Goal: Task Accomplishment & Management: Use online tool/utility

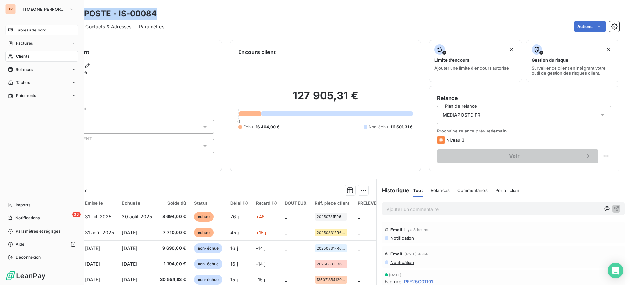
scroll to position [58, 0]
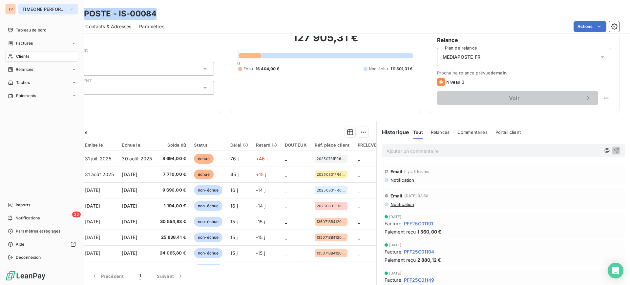
click at [39, 11] on div "TP TIMEONE PERFORMANCE Tableau de bord Factures Clients Relances Tâches Paiemen…" at bounding box center [42, 142] width 84 height 285
click at [39, 11] on span "TIMEONE PERFORMANCE" at bounding box center [44, 9] width 44 height 5
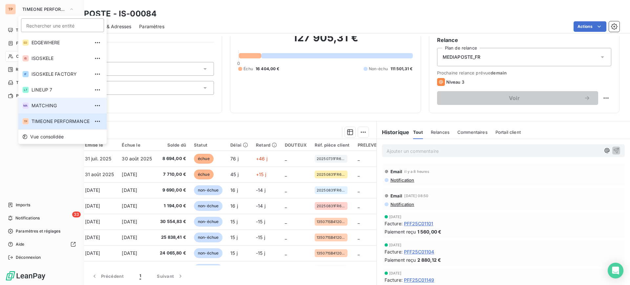
click at [54, 103] on span "MATCHING" at bounding box center [60, 105] width 58 height 7
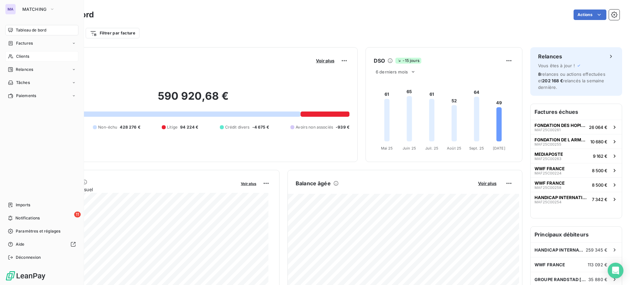
click at [37, 56] on div "Clients" at bounding box center [41, 56] width 73 height 10
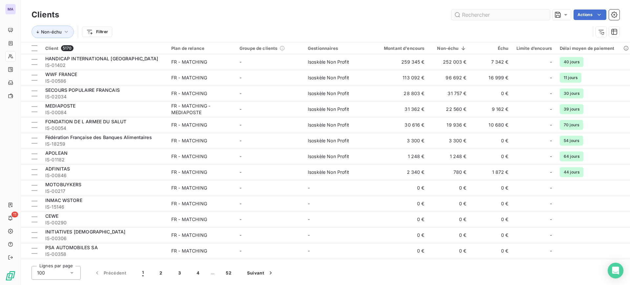
type input "c"
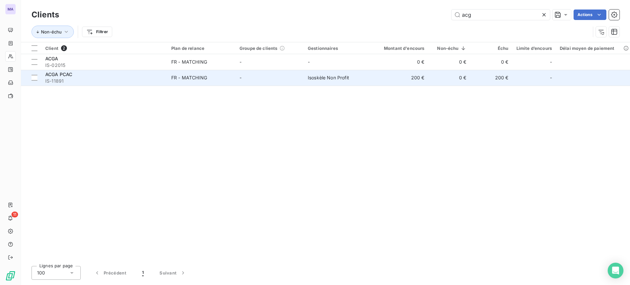
type input "acg"
click at [258, 71] on td "-" at bounding box center [269, 78] width 68 height 16
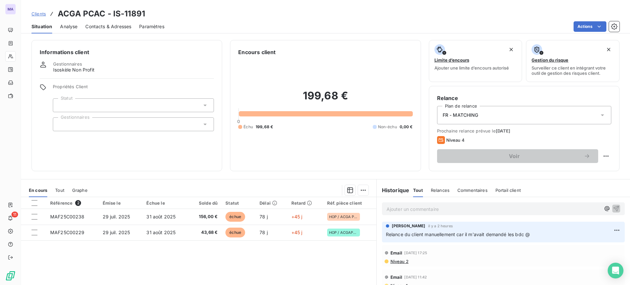
click at [427, 210] on p "Ajouter un commentaire ﻿" at bounding box center [493, 209] width 214 height 8
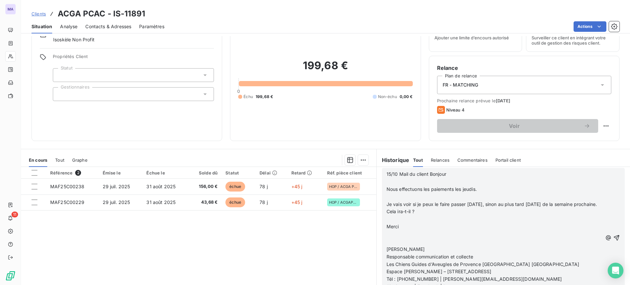
scroll to position [58, 0]
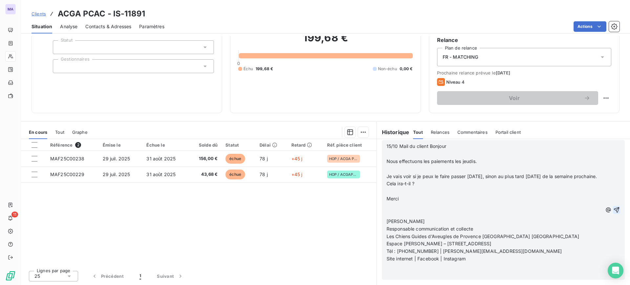
click at [613, 211] on icon "button" at bounding box center [616, 210] width 7 height 7
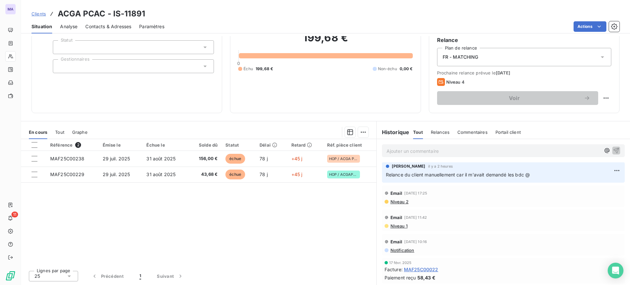
scroll to position [0, 0]
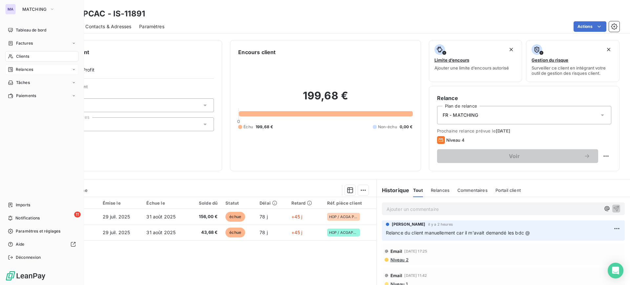
click at [30, 72] on div "Relances" at bounding box center [41, 69] width 73 height 10
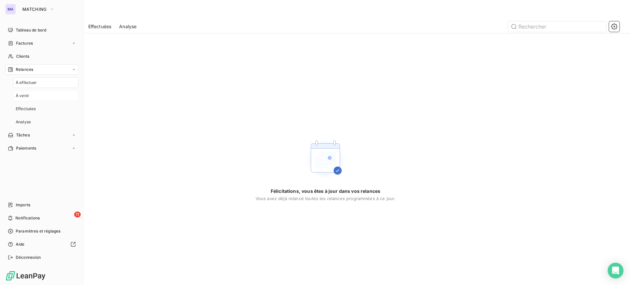
click at [49, 99] on div "À venir" at bounding box center [45, 96] width 65 height 10
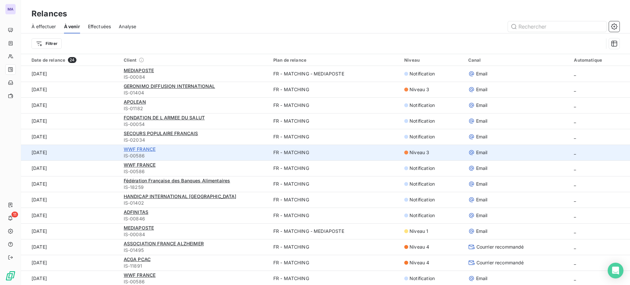
click at [141, 150] on span "WWF FRANCE" at bounding box center [140, 149] width 32 height 6
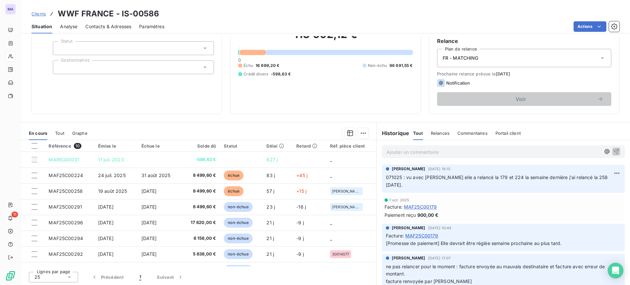
scroll to position [58, 0]
drag, startPoint x: 244, startPoint y: 90, endPoint x: 233, endPoint y: 101, distance: 15.3
click at [244, 90] on div "113 092,12 € 0 Échu 16 999,20 € Non-échu 96 691,55 € Crédit divers -598,63 €" at bounding box center [325, 51] width 174 height 107
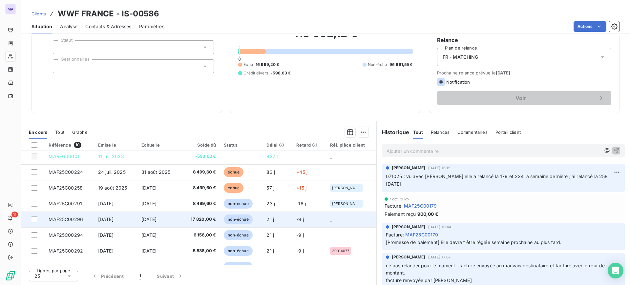
scroll to position [0, 0]
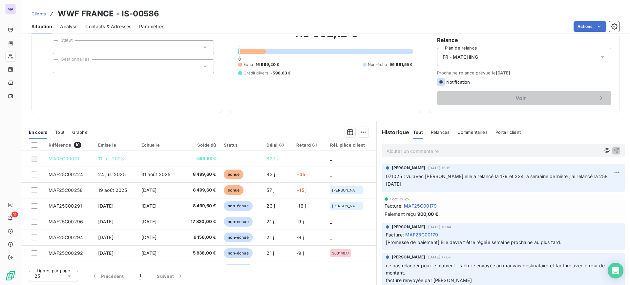
click at [468, 155] on p "Ajouter un commentaire ﻿" at bounding box center [493, 151] width 214 height 8
click at [613, 149] on icon "button" at bounding box center [616, 150] width 7 height 7
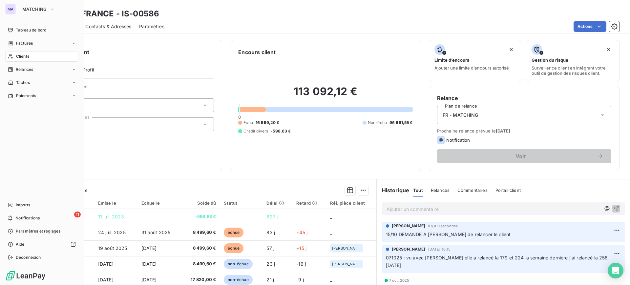
click at [31, 57] on div "Clients" at bounding box center [41, 56] width 73 height 10
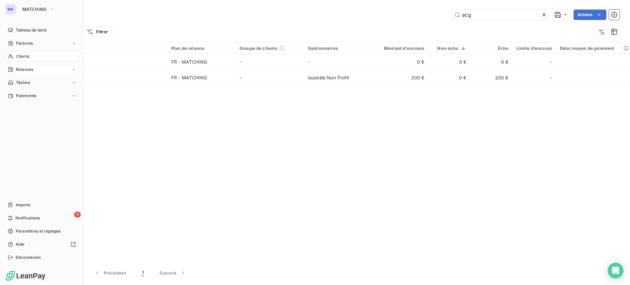
click at [39, 70] on div "Relances" at bounding box center [41, 69] width 73 height 10
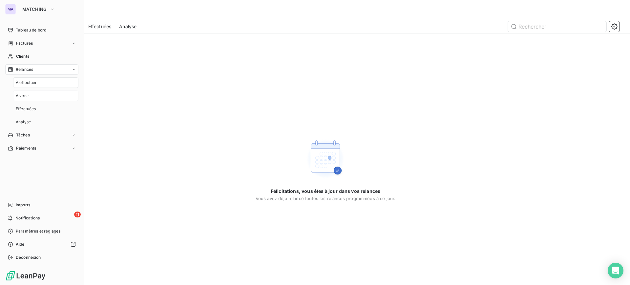
click at [37, 97] on div "À venir" at bounding box center [45, 96] width 65 height 10
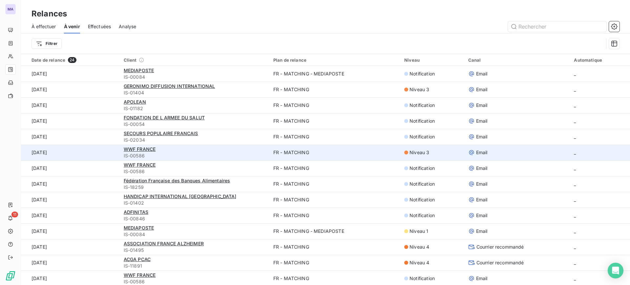
click at [185, 149] on div "WWF FRANCE" at bounding box center [195, 149] width 142 height 7
click at [134, 147] on span "WWF FRANCE" at bounding box center [140, 149] width 32 height 6
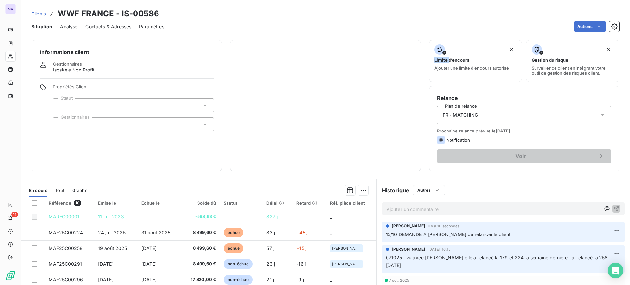
click at [134, 147] on div "Informations client Gestionnaires Isoskèle Non Profit Propriétés Client Statut …" at bounding box center [126, 105] width 191 height 131
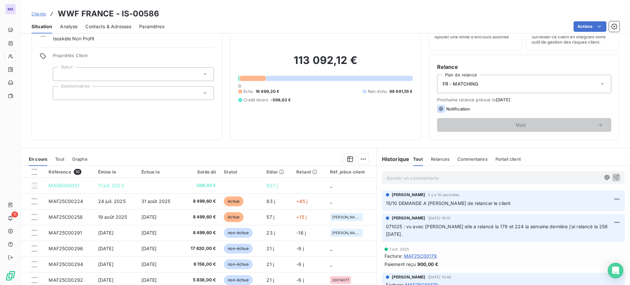
scroll to position [17, 0]
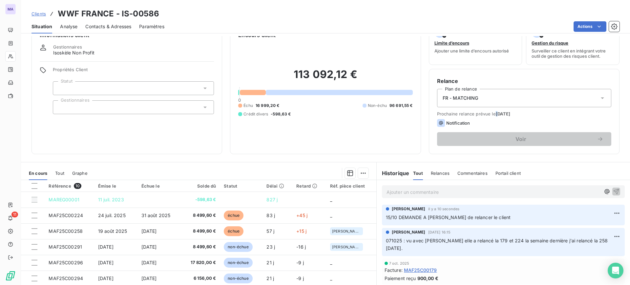
click at [496, 113] on span "[DATE]" at bounding box center [503, 113] width 15 height 5
click at [533, 115] on span "Prochaine relance prévue le [DATE]" at bounding box center [524, 113] width 174 height 5
click at [500, 108] on div "Relance Plan de relance FR - MATCHING Prochaine relance prévue le [DATE] Notifi…" at bounding box center [524, 111] width 174 height 69
click at [493, 97] on div "FR - MATCHING" at bounding box center [524, 98] width 174 height 18
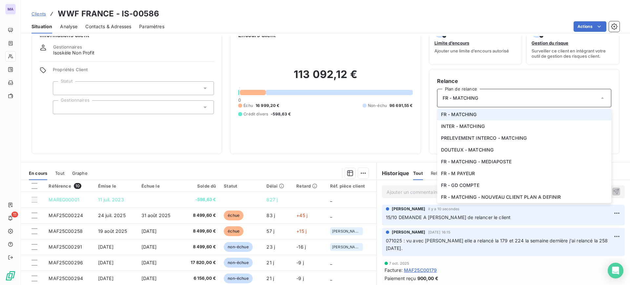
click at [493, 97] on div "FR - MATCHING" at bounding box center [524, 98] width 174 height 18
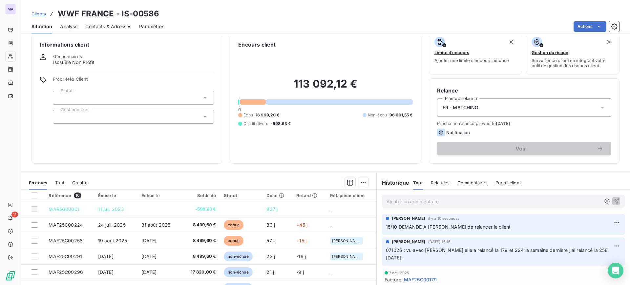
scroll to position [0, 0]
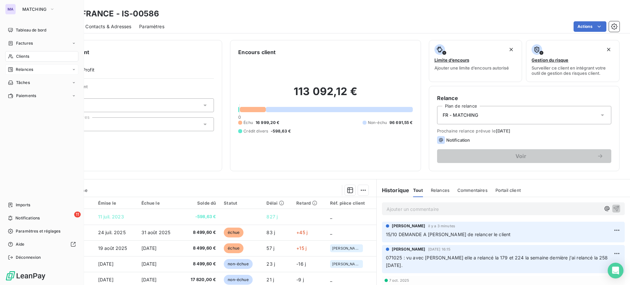
click at [34, 65] on div "Relances" at bounding box center [41, 69] width 73 height 10
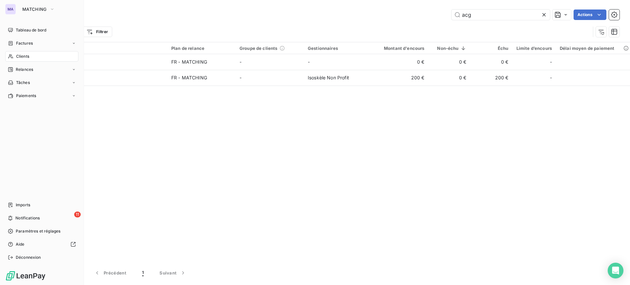
click at [32, 55] on div "Clients" at bounding box center [41, 56] width 73 height 10
click at [48, 68] on div "Relances" at bounding box center [41, 69] width 73 height 10
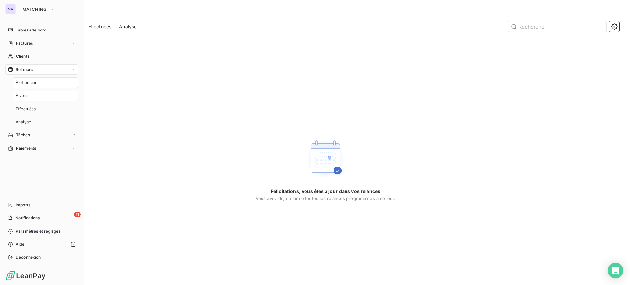
click at [50, 96] on div "À venir" at bounding box center [45, 96] width 65 height 10
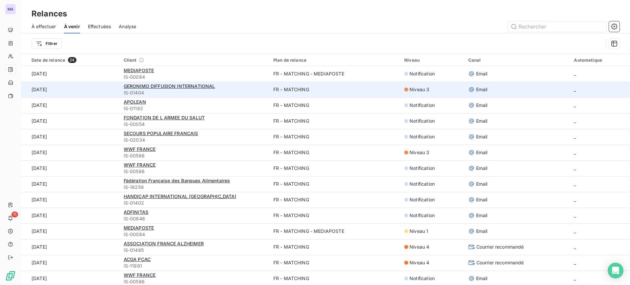
click at [258, 91] on span "IS-01404" at bounding box center [195, 93] width 142 height 7
click at [207, 87] on span "GERONIMO DIFFUSION INTERNATIONAL" at bounding box center [169, 86] width 91 height 6
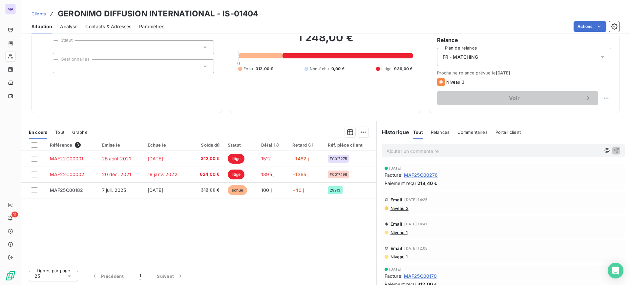
scroll to position [17, 0]
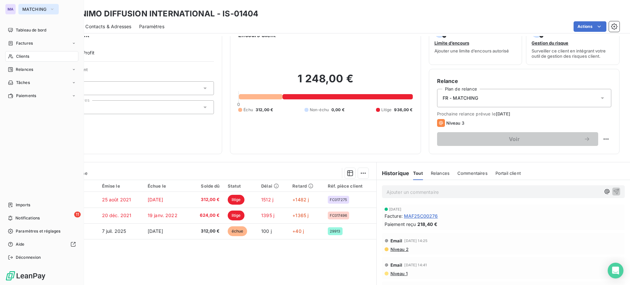
click at [36, 11] on span "MATCHING" at bounding box center [34, 9] width 25 height 5
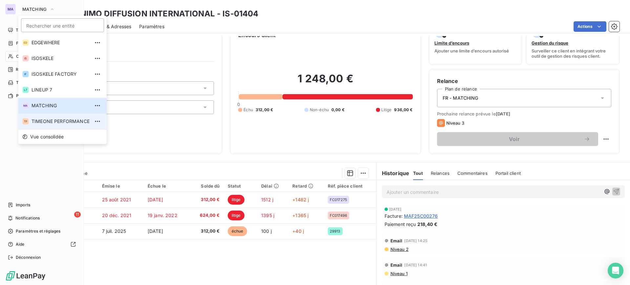
click at [51, 128] on li "TP TIMEONE PERFORMANCE" at bounding box center [62, 121] width 88 height 16
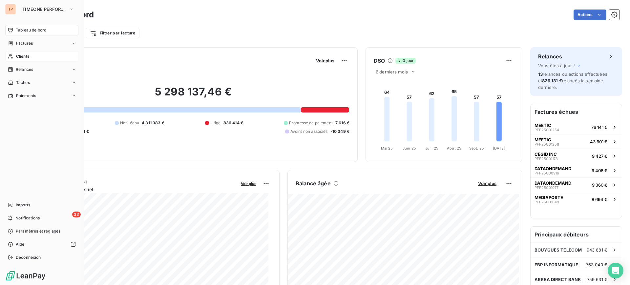
click at [38, 55] on div "Clients" at bounding box center [41, 56] width 73 height 10
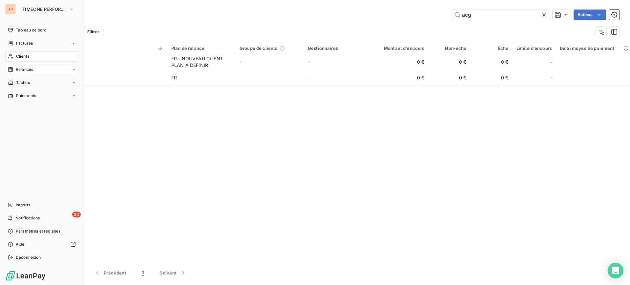
click at [36, 69] on div "Relances" at bounding box center [41, 69] width 73 height 10
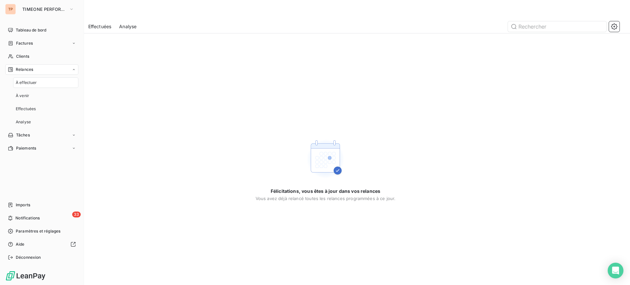
click at [40, 103] on nav "À effectuer À venir Effectuées Analyse" at bounding box center [45, 102] width 65 height 50
click at [41, 98] on div "À venir" at bounding box center [45, 96] width 65 height 10
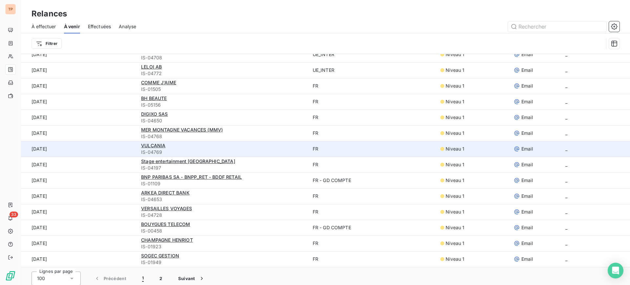
scroll to position [22, 0]
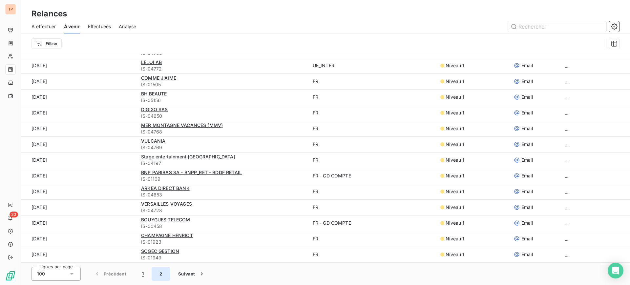
click at [164, 274] on button "2" at bounding box center [161, 274] width 18 height 14
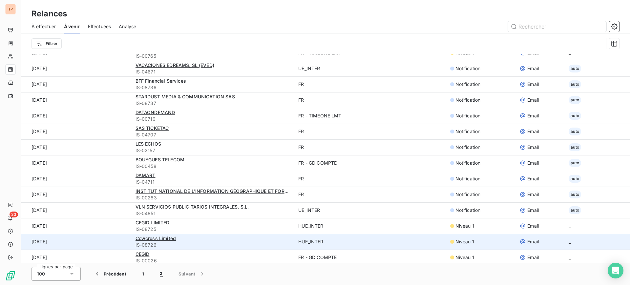
scroll to position [191, 0]
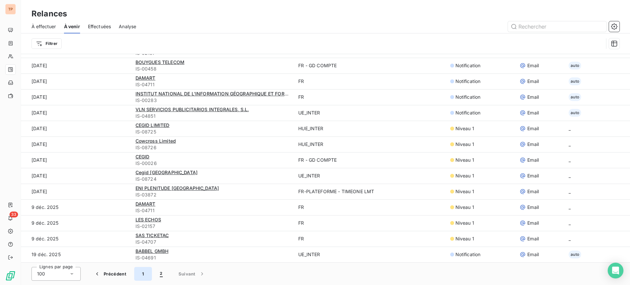
click at [142, 271] on button "1" at bounding box center [143, 274] width 18 height 14
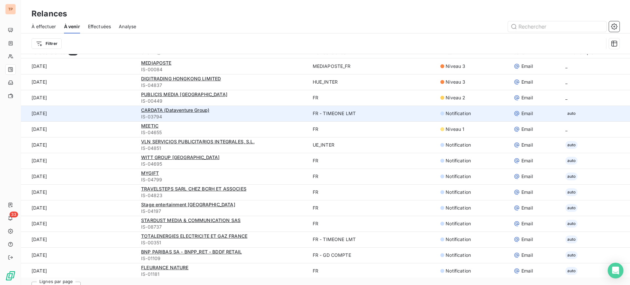
scroll to position [0, 0]
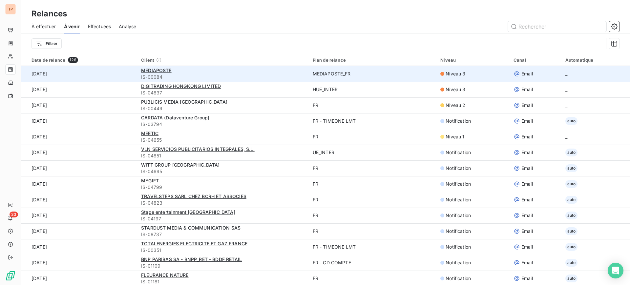
click at [254, 74] on span "IS-00084" at bounding box center [223, 77] width 164 height 7
click at [172, 74] on span "IS-00084" at bounding box center [223, 77] width 164 height 7
click at [156, 73] on span "MEDIAPOSTE" at bounding box center [156, 71] width 30 height 6
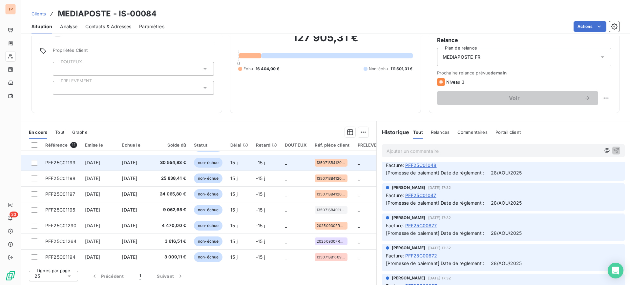
scroll to position [62, 0]
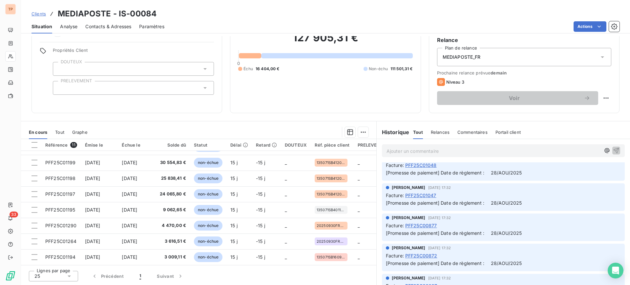
click at [438, 127] on div "Relances" at bounding box center [440, 132] width 19 height 14
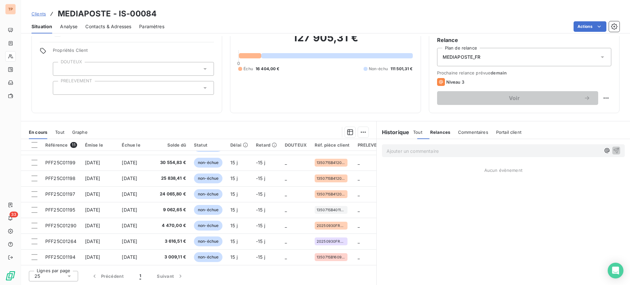
scroll to position [0, 0]
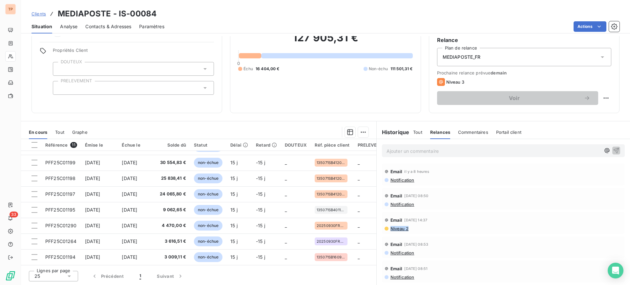
drag, startPoint x: 420, startPoint y: 230, endPoint x: 374, endPoint y: 232, distance: 46.6
click at [376, 232] on div "Email [DATE] 14:37 Niveau 2" at bounding box center [502, 223] width 253 height 24
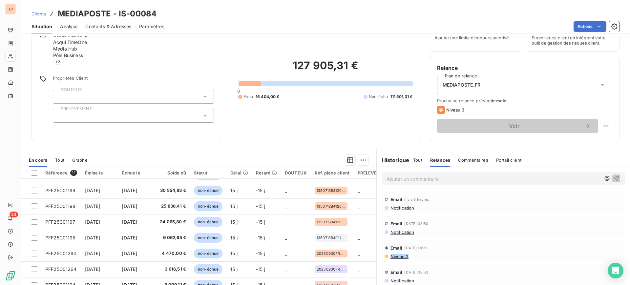
scroll to position [58, 0]
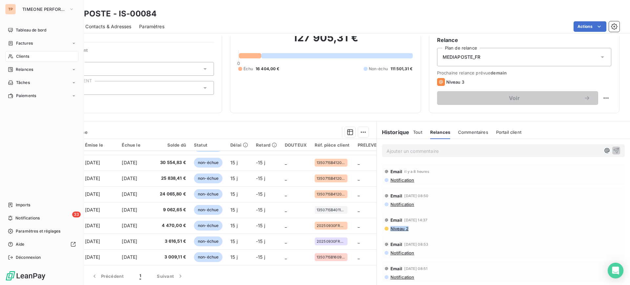
click at [74, 60] on div "Clients" at bounding box center [41, 56] width 73 height 10
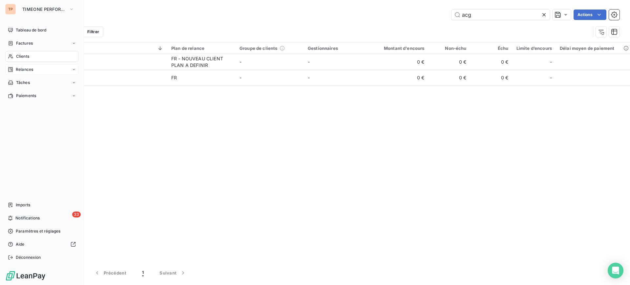
click at [61, 71] on div "Relances" at bounding box center [41, 69] width 73 height 10
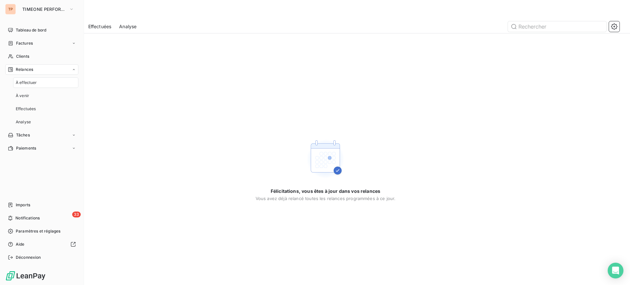
drag, startPoint x: 65, startPoint y: 70, endPoint x: 73, endPoint y: 72, distance: 8.4
click at [66, 69] on div "Relances" at bounding box center [41, 69] width 73 height 10
click at [74, 72] on div "Relances" at bounding box center [41, 69] width 73 height 10
click at [44, 95] on div "À venir" at bounding box center [45, 96] width 65 height 10
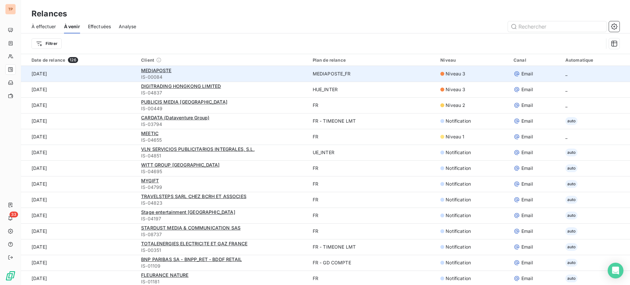
click at [66, 68] on td "[DATE]" at bounding box center [79, 74] width 116 height 16
click at [52, 69] on td "[DATE]" at bounding box center [79, 74] width 116 height 16
click at [54, 69] on td "[DATE]" at bounding box center [79, 74] width 116 height 16
click at [51, 69] on td "[DATE]" at bounding box center [79, 74] width 116 height 16
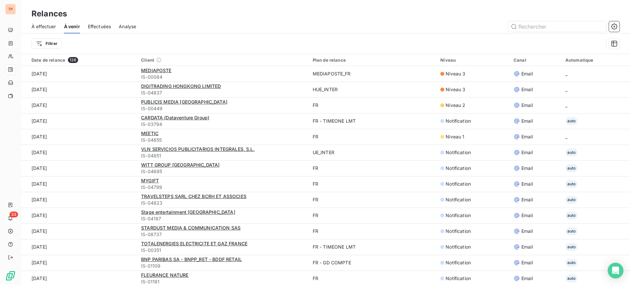
click at [49, 62] on div "Date de relance 126" at bounding box center [82, 60] width 102 height 6
drag, startPoint x: 50, startPoint y: 68, endPoint x: 208, endPoint y: 54, distance: 159.0
click at [208, 54] on div "Date de relance 126 Client Plan de relance Niveau Canal Automatique [DATE] MEDI…" at bounding box center [325, 169] width 609 height 231
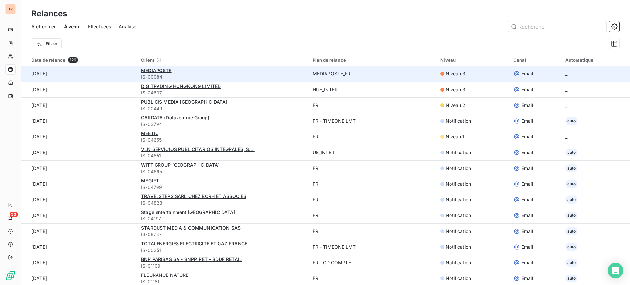
click at [170, 70] on div "MEDIAPOSTE" at bounding box center [223, 70] width 164 height 7
click at [156, 71] on span "MEDIAPOSTE" at bounding box center [156, 71] width 30 height 6
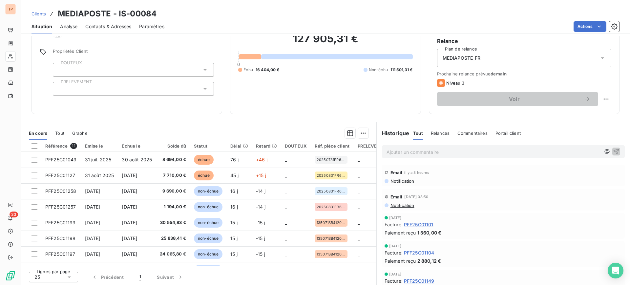
scroll to position [58, 0]
click at [600, 95] on html "TP 33 Clients MEDIAPOSTE - IS-00084 Situation Analyse Contacts & Adresses Param…" at bounding box center [315, 142] width 630 height 285
click at [593, 109] on div "Replanifier cette action" at bounding box center [572, 112] width 59 height 10
select select "9"
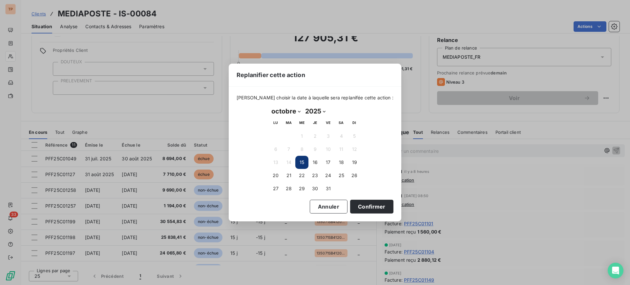
click at [431, 42] on div "Replanifier cette action [PERSON_NAME] choisir la date à laquelle sera replanif…" at bounding box center [315, 142] width 630 height 285
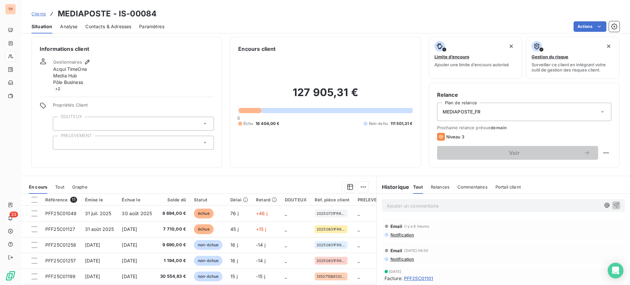
scroll to position [0, 0]
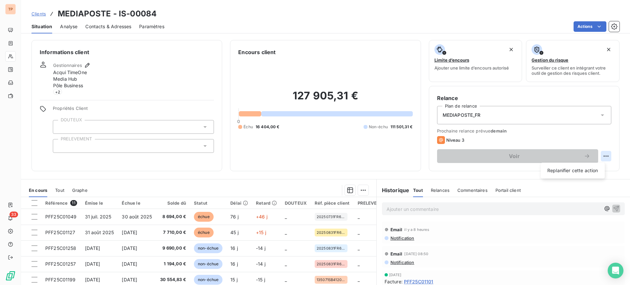
click at [595, 153] on html "TP 33 Clients MEDIAPOSTE - IS-00084 Situation Analyse Contacts & Adresses Param…" at bounding box center [315, 142] width 630 height 285
click at [594, 168] on div "Replanifier cette action" at bounding box center [572, 170] width 59 height 10
select select "9"
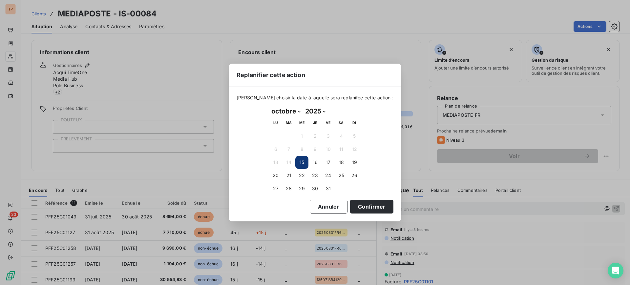
click at [295, 163] on button "15" at bounding box center [301, 162] width 13 height 13
click at [299, 162] on button "15" at bounding box center [301, 162] width 13 height 13
click at [357, 200] on button "Confirmer" at bounding box center [371, 207] width 43 height 14
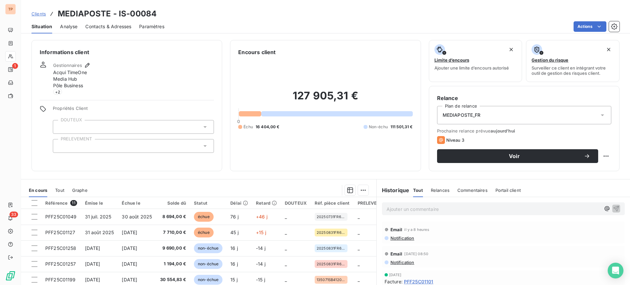
click at [356, 205] on th "PRELEVEMENT" at bounding box center [374, 203] width 40 height 12
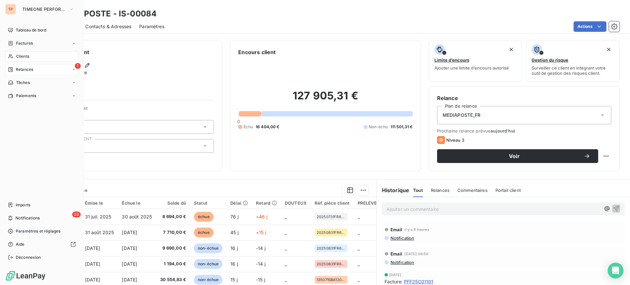
click at [32, 69] on span "Relances" at bounding box center [24, 70] width 17 height 6
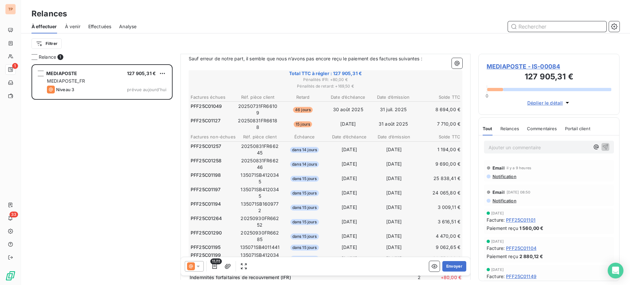
scroll to position [123, 0]
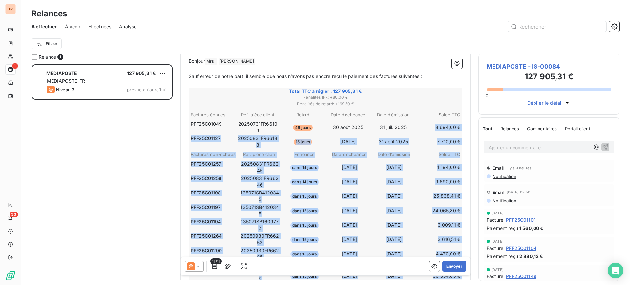
drag, startPoint x: 425, startPoint y: 118, endPoint x: 458, endPoint y: 118, distance: 33.1
click at [416, 120] on td "8 694,00 €" at bounding box center [438, 127] width 45 height 14
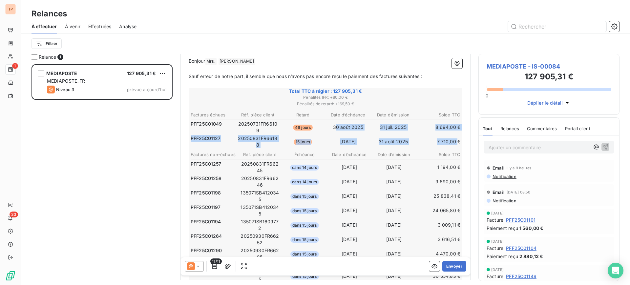
drag, startPoint x: 331, startPoint y: 119, endPoint x: 450, endPoint y: 132, distance: 120.1
click at [450, 132] on tbody "PFF25C01049 20250731FR66109 46 jours [DATE] [DATE] 8 694,00 € PFF25C01127 20250…" at bounding box center [325, 134] width 270 height 30
drag, startPoint x: 430, startPoint y: 111, endPoint x: 454, endPoint y: 129, distance: 29.4
click at [454, 129] on tbody "PFF25C01049 20250731FR66109 46 jours [DATE] [DATE] 8 694,00 € PFF25C01127 20250…" at bounding box center [325, 134] width 270 height 30
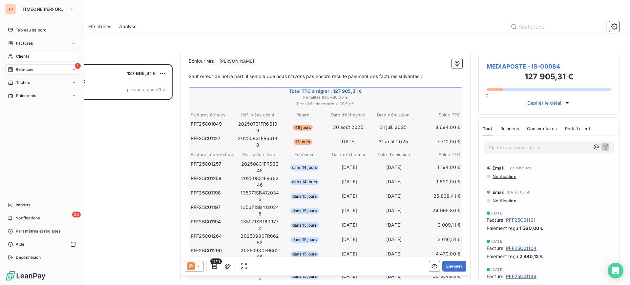
click at [19, 59] on span "Clients" at bounding box center [22, 56] width 13 height 6
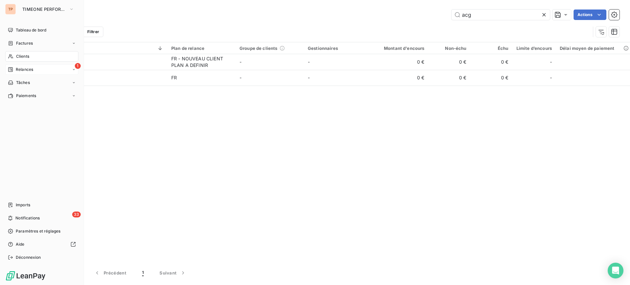
click at [45, 64] on div "1 Relances" at bounding box center [41, 69] width 73 height 10
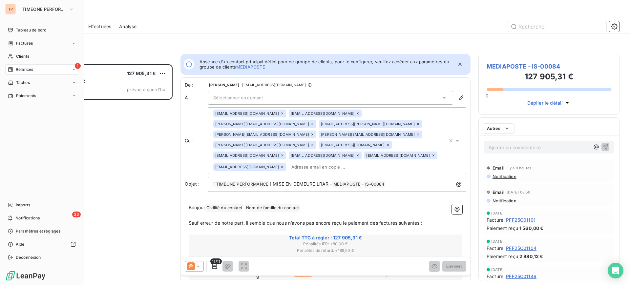
scroll to position [214, 135]
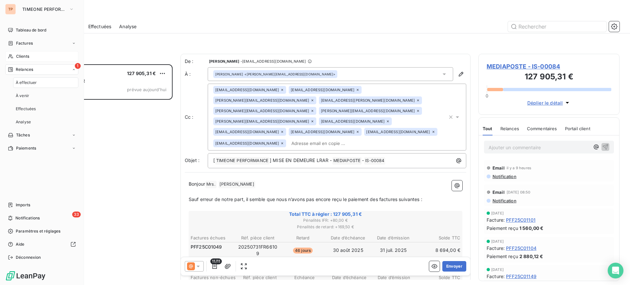
click at [46, 58] on div "Clients" at bounding box center [41, 56] width 73 height 10
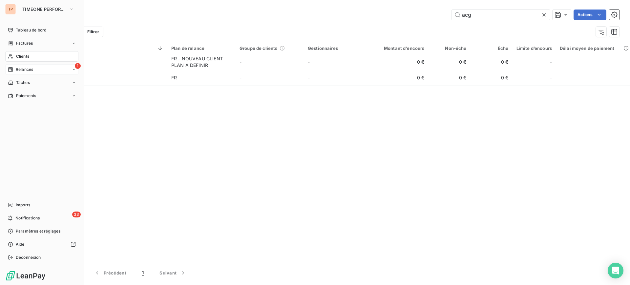
click at [18, 64] on div "1 Relances" at bounding box center [41, 69] width 73 height 10
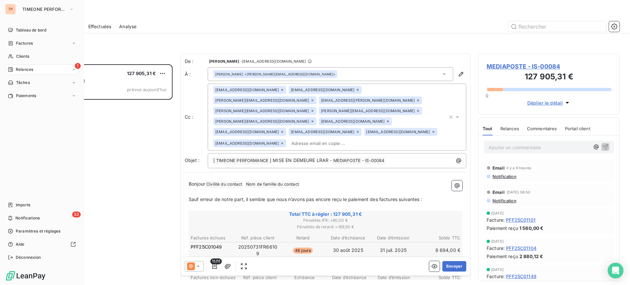
scroll to position [214, 135]
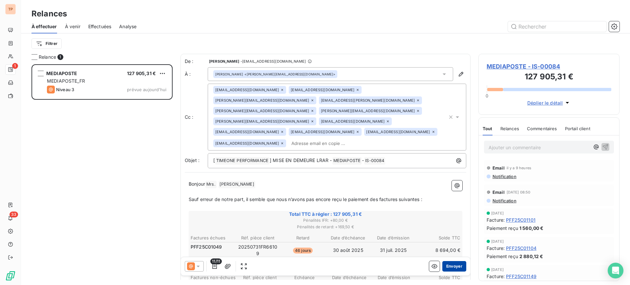
click at [447, 269] on button "Envoyer" at bounding box center [454, 266] width 24 height 10
